Goal: Check status

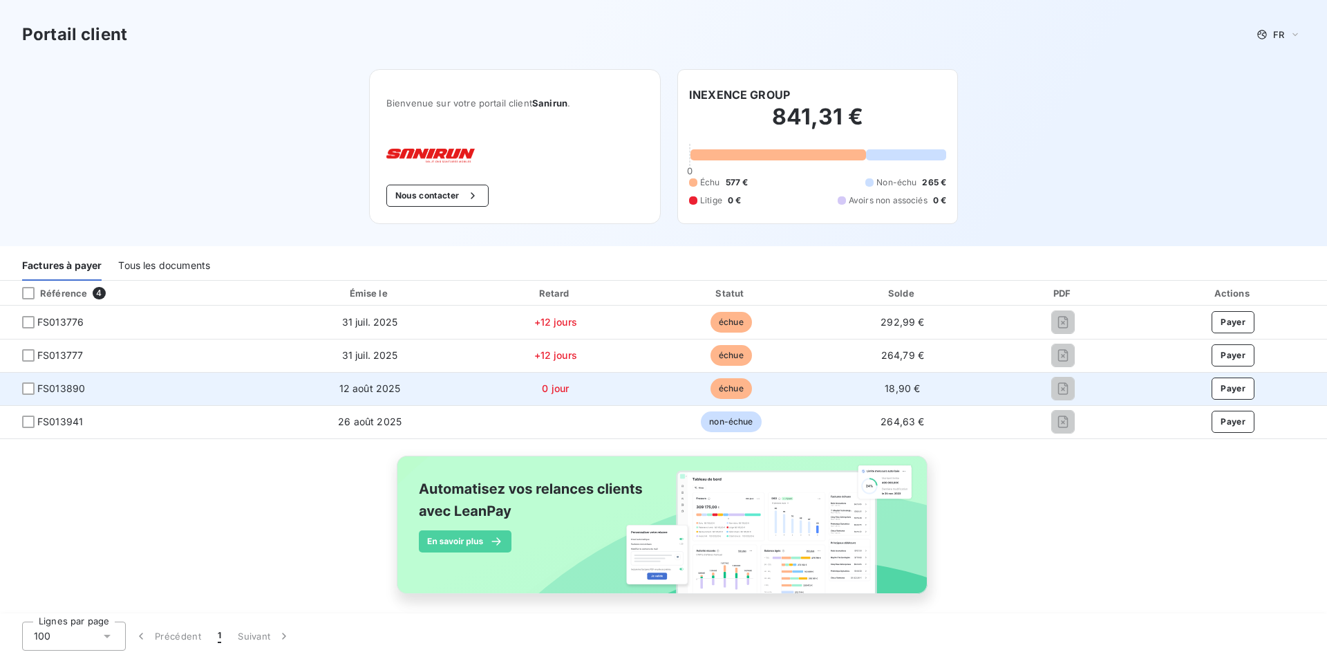
click at [159, 389] on span "FS013890" at bounding box center [136, 388] width 251 height 14
click at [725, 387] on span "échue" at bounding box center [730, 388] width 41 height 21
drag, startPoint x: 725, startPoint y: 387, endPoint x: 717, endPoint y: 390, distance: 9.0
click at [725, 388] on span "échue" at bounding box center [730, 388] width 41 height 21
click at [120, 388] on span "FS013890" at bounding box center [136, 388] width 251 height 14
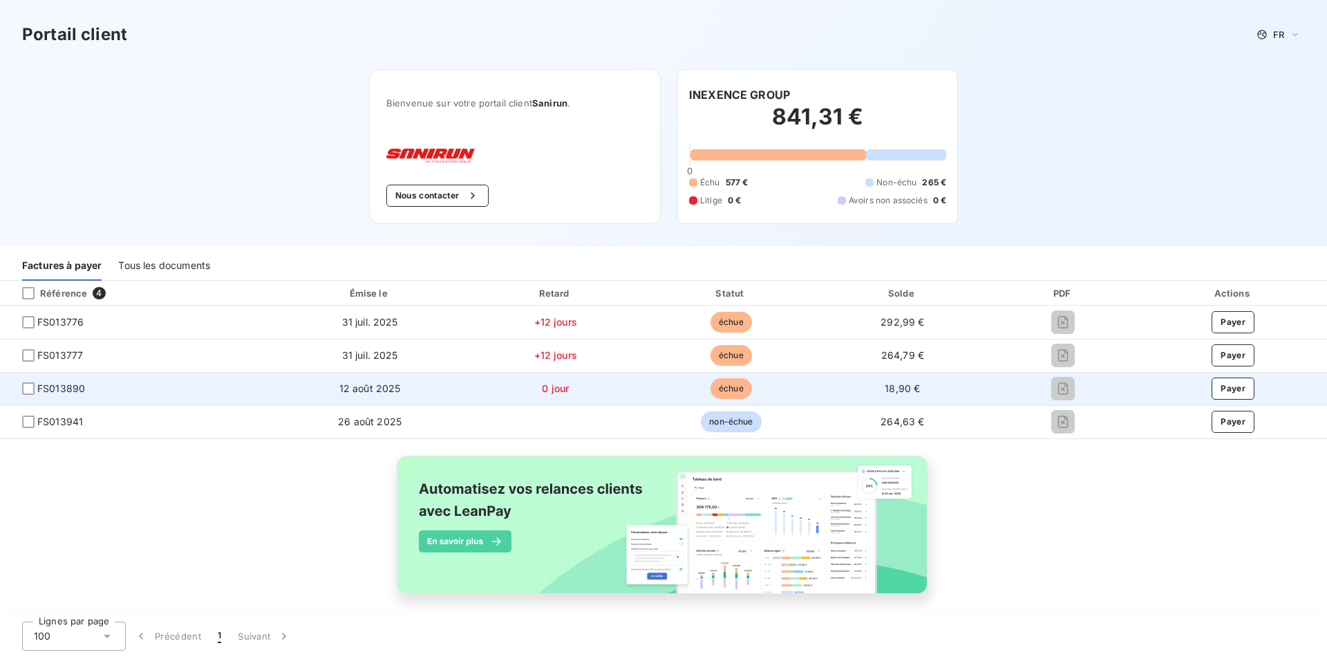
click at [118, 386] on span "FS013890" at bounding box center [136, 388] width 251 height 14
drag, startPoint x: 111, startPoint y: 386, endPoint x: 40, endPoint y: 389, distance: 70.5
click at [40, 389] on span "FS013890" at bounding box center [136, 388] width 251 height 14
copy span "FS013890"
